Goal: Information Seeking & Learning: Understand process/instructions

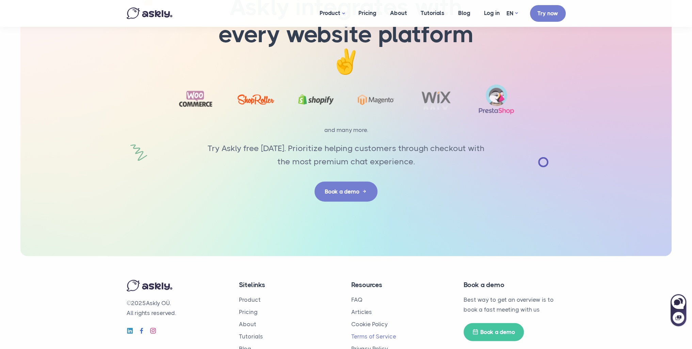
click at [354, 333] on link "Terms of Service" at bounding box center [373, 336] width 45 height 7
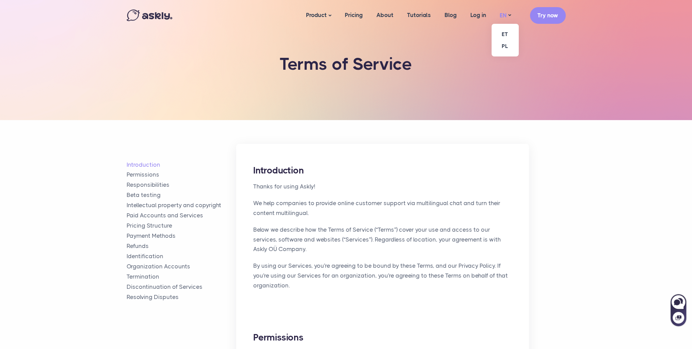
click at [504, 16] on link "EN" at bounding box center [505, 16] width 25 height 10
click at [502, 37] on link "ET" at bounding box center [505, 34] width 27 height 12
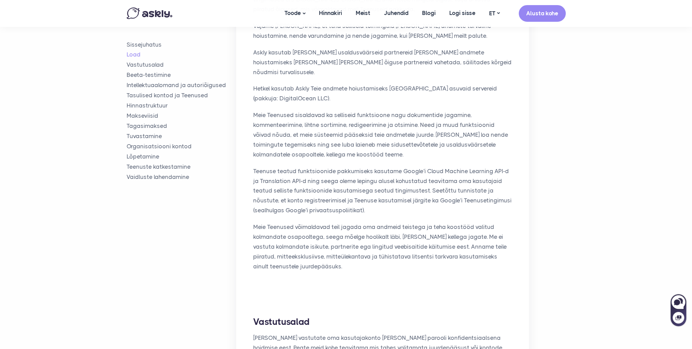
scroll to position [374, 0]
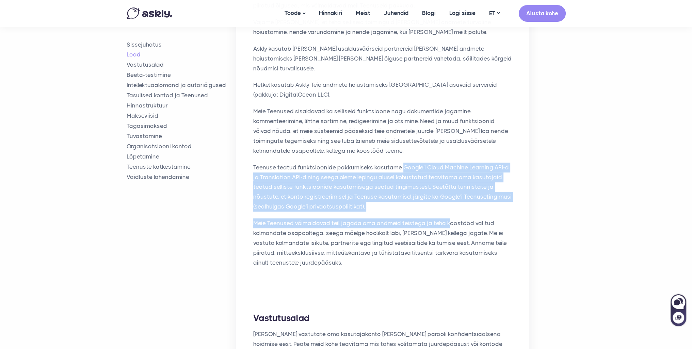
drag, startPoint x: 400, startPoint y: 149, endPoint x: 448, endPoint y: 193, distance: 65.5
click at [448, 193] on div "Õigused Kui kasutate meie Teenuseid ning laadite üles või lisate oma failid, [P…" at bounding box center [382, 114] width 293 height 355
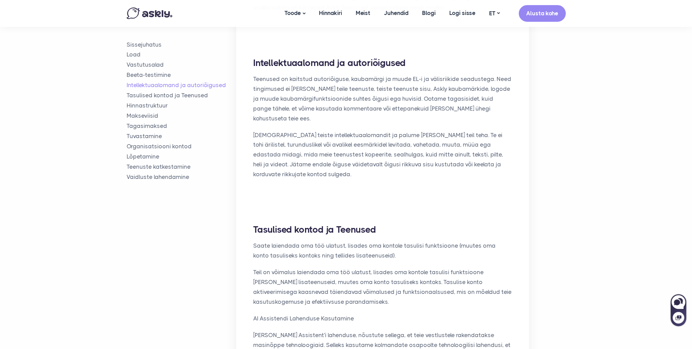
scroll to position [1021, 0]
click at [501, 266] on p "Teil on võimalus laiendada oma töö ulatust, lisades oma kontole tasulisi funkts…" at bounding box center [382, 285] width 259 height 39
click at [360, 312] on p "AI Assistendi Lahenduse Kasutamine" at bounding box center [382, 317] width 259 height 10
click at [450, 312] on p "AI Assistendi Lahenduse Kasutamine" at bounding box center [382, 317] width 259 height 10
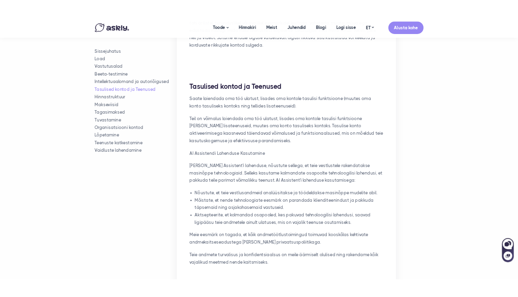
scroll to position [1158, 0]
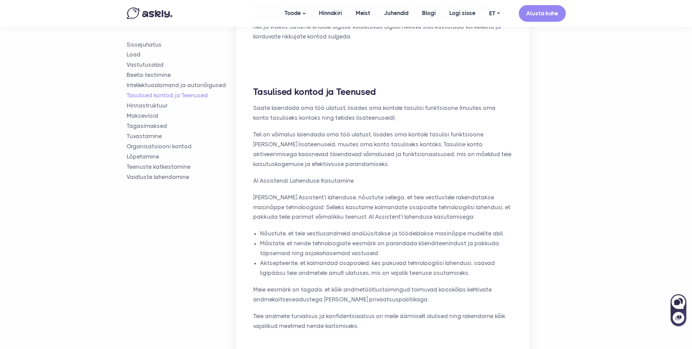
click at [526, 206] on div "Tasulised kontod ja Teenused Saate laiendada oma töö ulatust, lisades oma konto…" at bounding box center [382, 212] width 293 height 286
click at [509, 193] on p "[PERSON_NAME] Assistent'i lahenduse, nõustute sellega, et teie vestlustele rake…" at bounding box center [382, 208] width 259 height 30
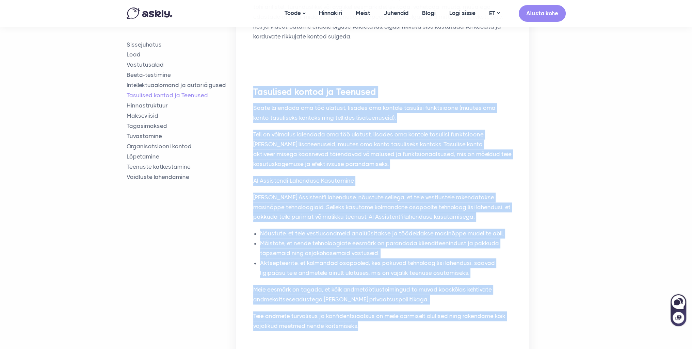
drag, startPoint x: 248, startPoint y: 43, endPoint x: 445, endPoint y: 280, distance: 308.0
click at [445, 280] on div "Tasulised kontod ja Teenused Saate laiendada oma töö ulatust, lisades oma konto…" at bounding box center [382, 212] width 293 height 286
click at [445, 312] on p "Teie andmete turvalisus ja konfidentsiaalsus on meile äärmiselt olulised ning r…" at bounding box center [382, 322] width 259 height 20
drag, startPoint x: 444, startPoint y: 280, endPoint x: 252, endPoint y: 37, distance: 308.5
click at [252, 69] on div "Tasulised kontod ja Teenused Saate laiendada oma töö ulatust, lisades oma konto…" at bounding box center [382, 212] width 293 height 286
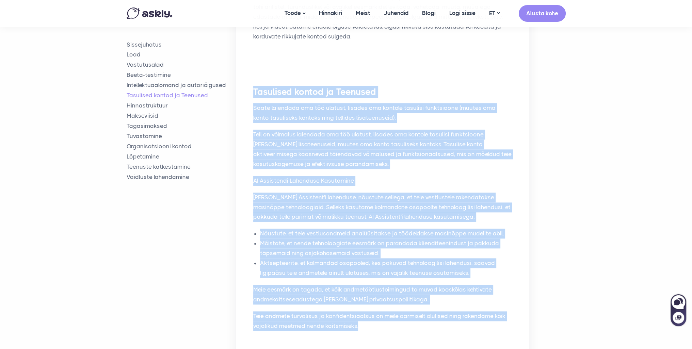
click at [251, 69] on div "Tasulised kontod ja Teenused Saate laiendada oma töö ulatust, lisades oma konto…" at bounding box center [382, 212] width 293 height 286
drag, startPoint x: 251, startPoint y: 42, endPoint x: 517, endPoint y: 280, distance: 357.1
click at [517, 280] on div "Tasulised kontod ja Teenused Saate laiendada oma töö ulatust, lisades oma konto…" at bounding box center [382, 212] width 293 height 286
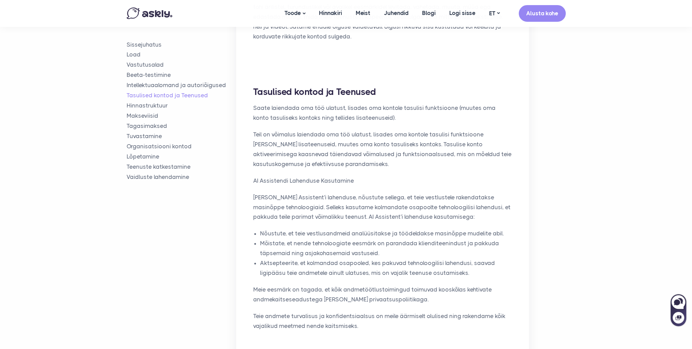
click at [532, 263] on div "Sissejuhatus Load Vastutusalad Beeta-testimine Intellektuaalomand ja autoriõigu…" at bounding box center [346, 280] width 439 height 2635
click at [548, 170] on div "Sissejuhatus Load Vastutusalad Beeta-testimine Intellektuaalomand ja autoriõigu…" at bounding box center [346, 280] width 439 height 2635
